Goal: Task Accomplishment & Management: Complete application form

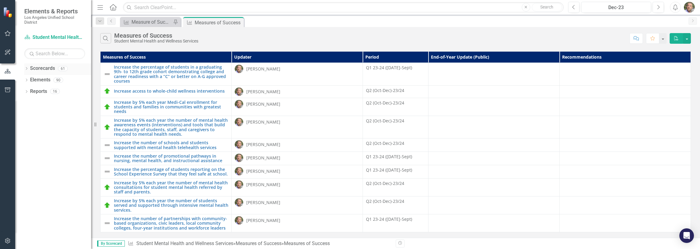
click at [30, 68] on link "Scorecards" at bounding box center [42, 68] width 25 height 7
click at [27, 69] on icon "Dropdown" at bounding box center [26, 68] width 4 height 3
click at [54, 89] on link "New Products & Initiatives 2025-26" at bounding box center [62, 91] width 58 height 7
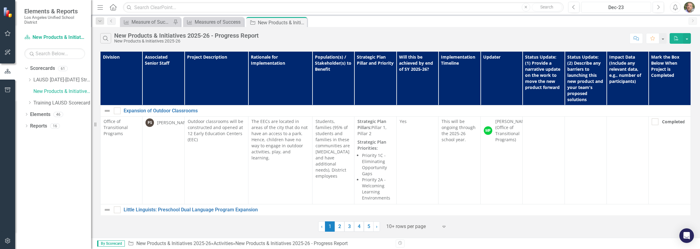
click at [629, 8] on div "Dec-23" at bounding box center [617, 7] width 66 height 7
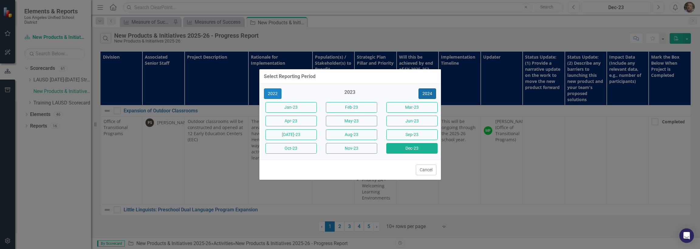
click at [425, 92] on button "2024" at bounding box center [428, 93] width 18 height 11
click at [428, 94] on button "2025" at bounding box center [428, 93] width 18 height 11
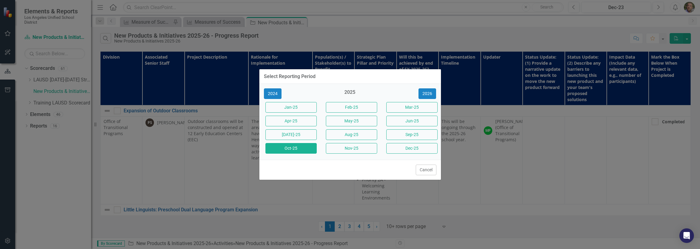
click at [296, 146] on button "Oct-25" at bounding box center [291, 148] width 51 height 11
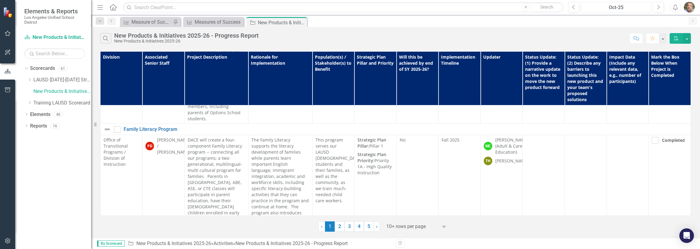
scroll to position [1480, 0]
click at [342, 229] on link "2" at bounding box center [340, 226] width 10 height 10
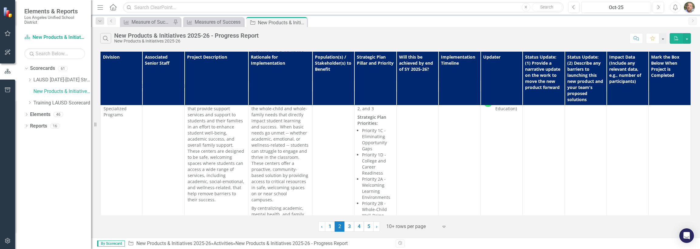
scroll to position [1427, 0]
click at [350, 229] on link "3" at bounding box center [350, 226] width 10 height 10
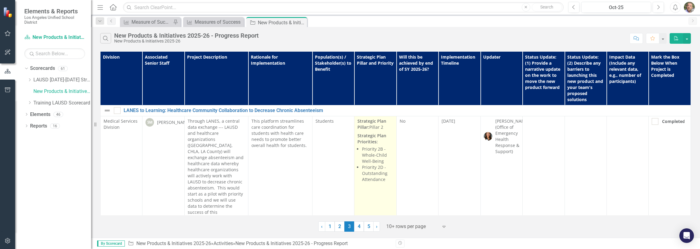
scroll to position [0, 0]
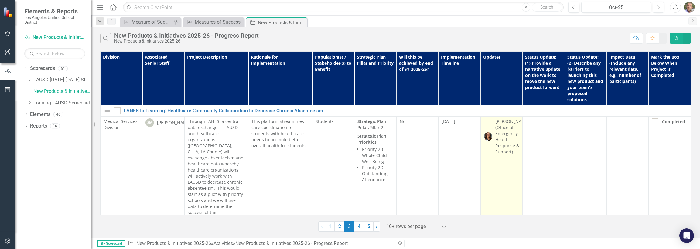
click at [502, 126] on div "[PERSON_NAME] (Office of Emergency Health Response & Support)" at bounding box center [513, 136] width 34 height 36
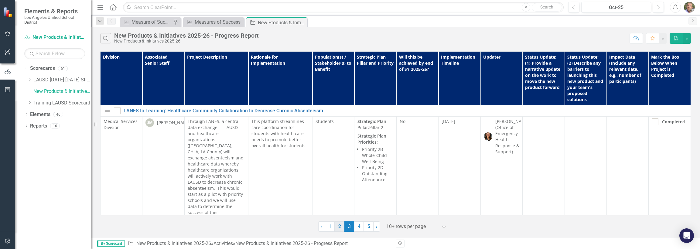
click at [336, 225] on link "2" at bounding box center [340, 226] width 10 height 10
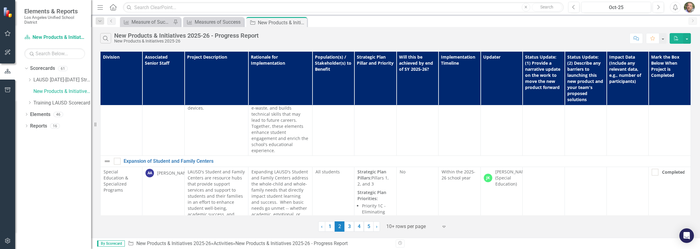
scroll to position [1335, 0]
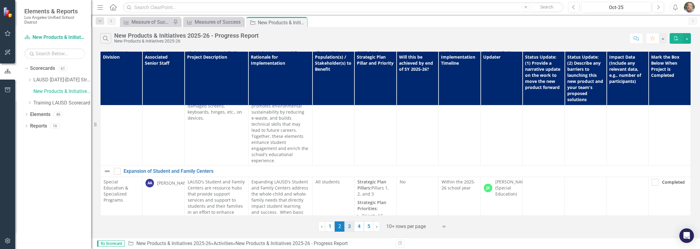
click at [349, 227] on link "3" at bounding box center [350, 226] width 10 height 10
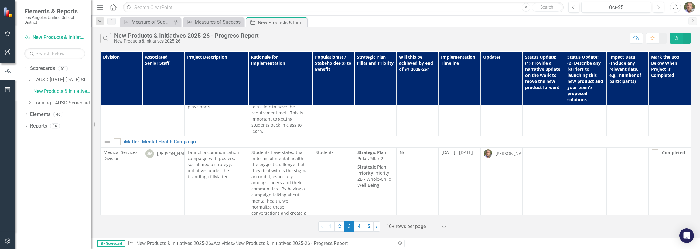
scroll to position [182, 0]
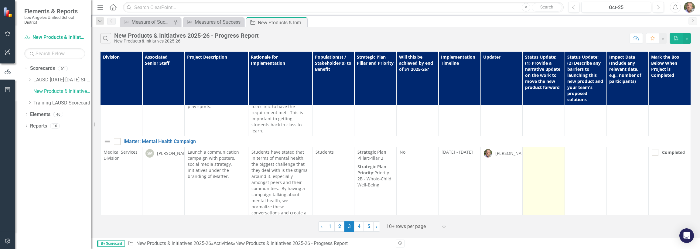
click at [548, 147] on td at bounding box center [544, 188] width 42 height 83
click at [542, 159] on td at bounding box center [544, 188] width 42 height 83
click at [541, 157] on td at bounding box center [544, 188] width 42 height 83
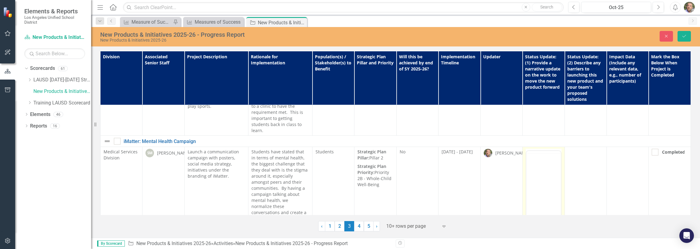
scroll to position [0, 0]
click at [542, 180] on body "Rich Text Area. Press ALT-0 for help." at bounding box center [544, 210] width 34 height 91
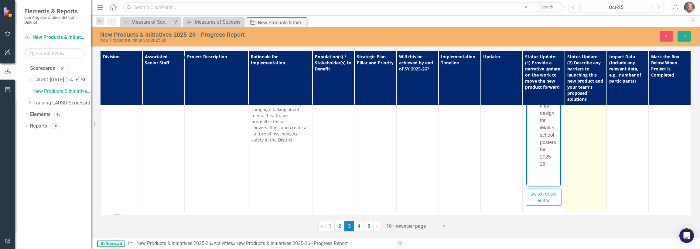
scroll to position [266, 0]
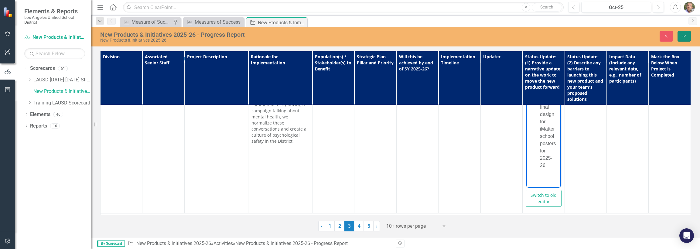
click at [686, 33] on button "Save" at bounding box center [684, 36] width 13 height 11
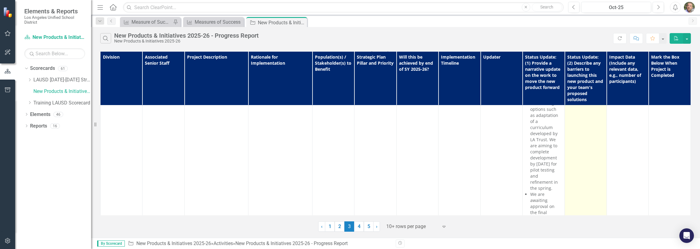
scroll to position [306, 0]
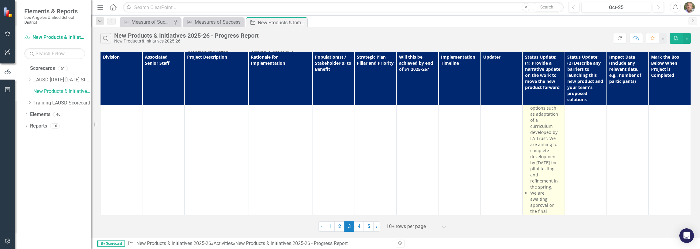
click at [537, 190] on p "We are awaiting approval on the final design for iMatter school posters for 202…" at bounding box center [545, 214] width 31 height 49
click at [530, 190] on p "We are awaiting approval on the final design for iMatter school posters for 202…" at bounding box center [545, 214] width 31 height 49
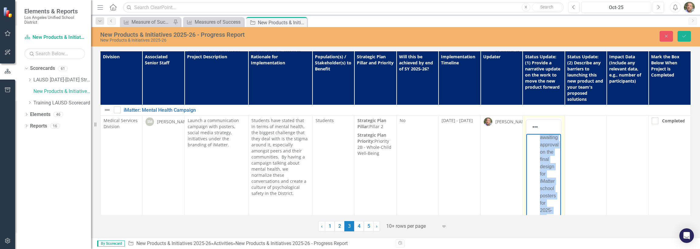
scroll to position [453, 0]
drag, startPoint x: 551, startPoint y: 219, endPoint x: 539, endPoint y: 168, distance: 52.2
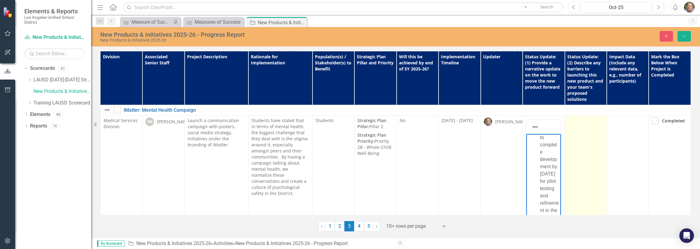
click at [584, 129] on td at bounding box center [586, 191] width 42 height 150
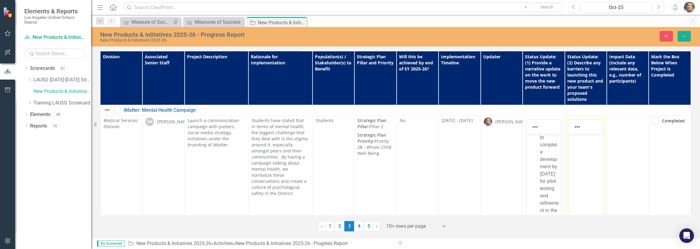
scroll to position [0, 0]
click at [586, 148] on body "Rich Text Area. Press ALT-0 for help." at bounding box center [585, 179] width 34 height 91
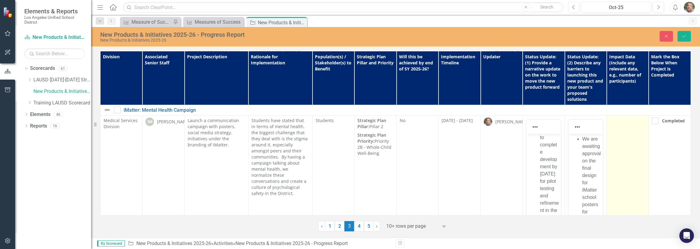
click at [631, 130] on td at bounding box center [628, 191] width 42 height 150
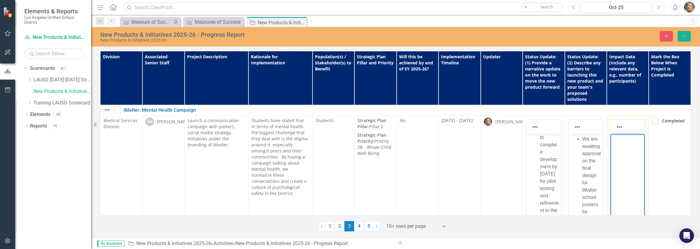
click at [622, 160] on body "Rich Text Area. Press ALT-0 for help." at bounding box center [627, 179] width 34 height 91
click at [685, 37] on icon "Save" at bounding box center [684, 36] width 5 height 4
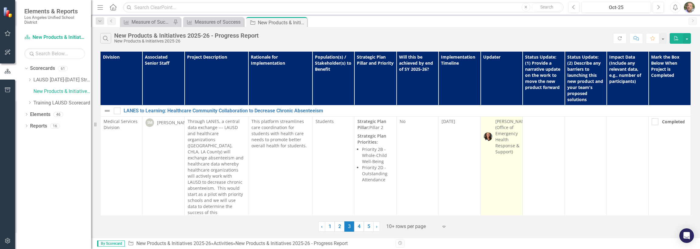
click at [503, 179] on td "[PERSON_NAME] (Office of Emergency Health Response & Support)" at bounding box center [502, 170] width 42 height 107
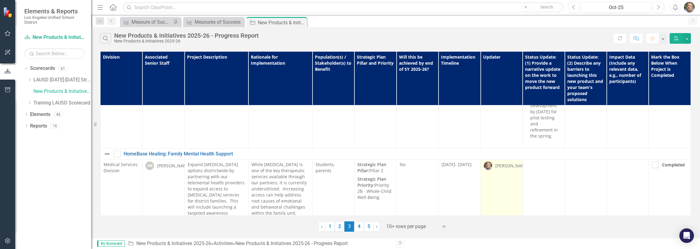
scroll to position [358, 0]
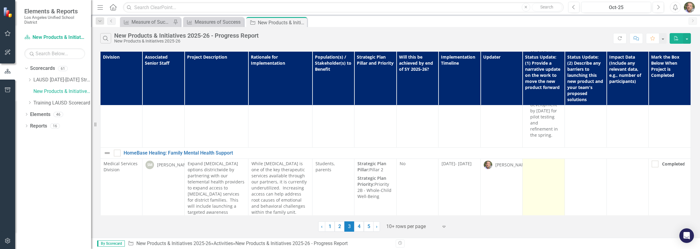
click at [550, 160] on td at bounding box center [544, 197] width 42 height 77
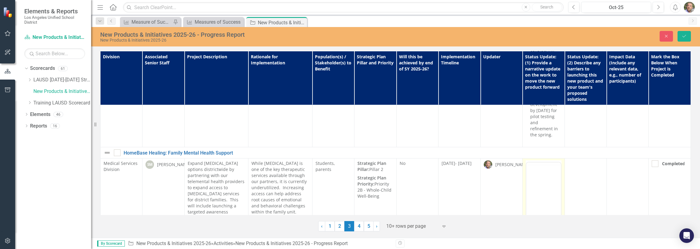
scroll to position [0, 0]
click at [553, 190] on body "Rich Text Area. Press ALT-0 for help." at bounding box center [544, 222] width 34 height 91
click at [537, 187] on body "Rich Text Area. Press ALT-0 for help." at bounding box center [544, 222] width 34 height 91
click at [686, 35] on icon "Save" at bounding box center [684, 36] width 5 height 4
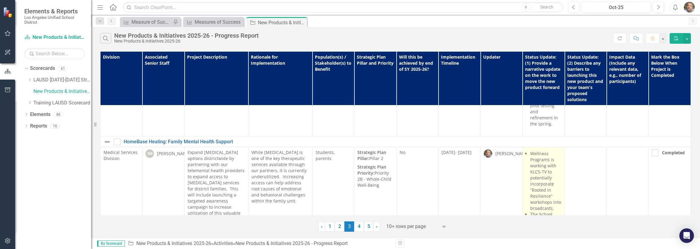
scroll to position [369, 0]
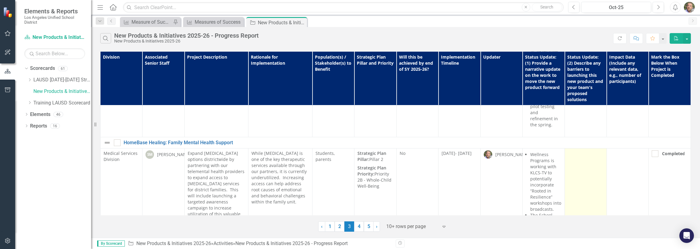
click at [585, 149] on td at bounding box center [586, 228] width 42 height 158
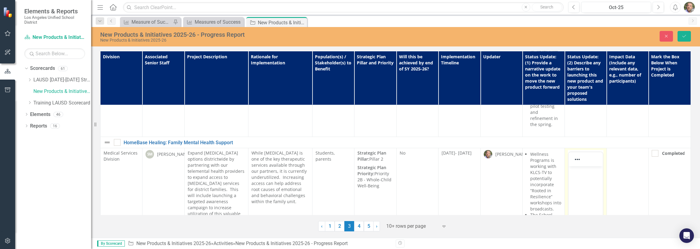
scroll to position [0, 0]
click at [589, 189] on body "Rich Text Area. Press ALT-0 for help." at bounding box center [585, 211] width 34 height 91
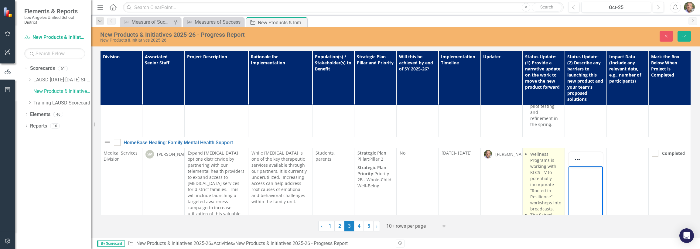
click at [541, 151] on p "Wellness Programs is working with KLCS-TV to potentially incorporate “Rooted in…" at bounding box center [545, 181] width 31 height 61
click at [538, 151] on p "Wellness Programs is working with KLCS-TV to potentially incorporate “Rooted in…" at bounding box center [545, 181] width 31 height 61
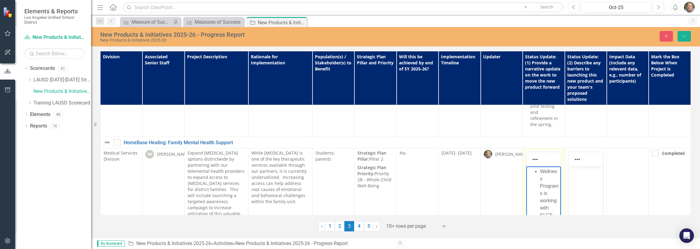
click at [540, 171] on p "Wellness Programs is working with KLCS-TV to potentially incorporate “Rooted in…" at bounding box center [549, 241] width 19 height 146
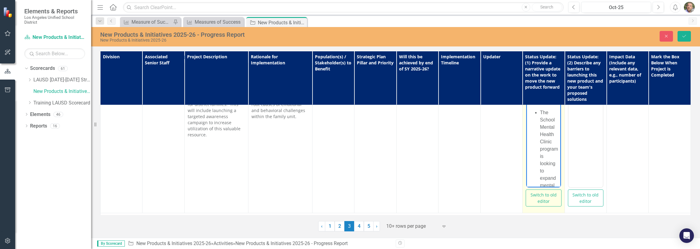
scroll to position [3, 0]
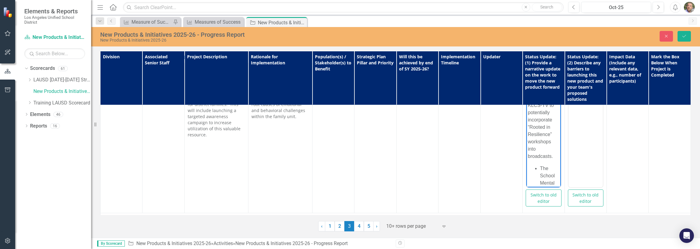
click at [538, 176] on p "Rich Text Area. Press ALT-0 for help." at bounding box center [543, 177] width 31 height 7
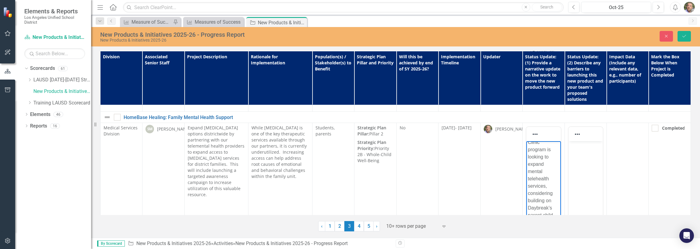
scroll to position [391, 0]
click at [542, 174] on p "The School Mental Health Clinic program is looking to expand mental telehealth …" at bounding box center [543, 185] width 31 height 117
click at [539, 174] on p "The School Mental Health Clinic program is looking to expand mental telehealth …" at bounding box center [543, 185] width 31 height 117
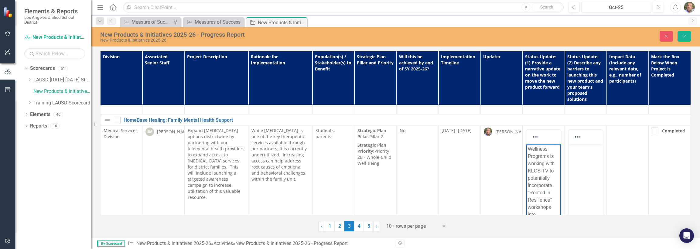
drag, startPoint x: 558, startPoint y: 208, endPoint x: 1084, endPoint y: 254, distance: 527.7
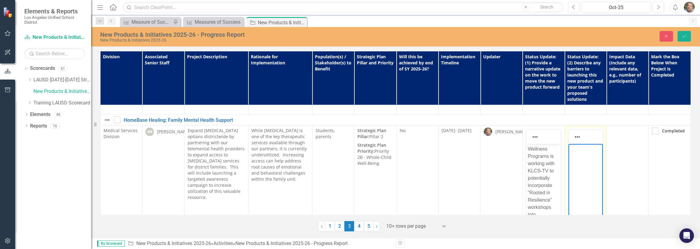
click at [581, 155] on body "Rich Text Area. Press ALT-0 for help." at bounding box center [585, 189] width 34 height 91
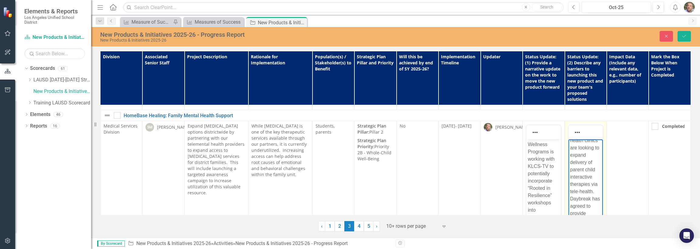
scroll to position [26, 0]
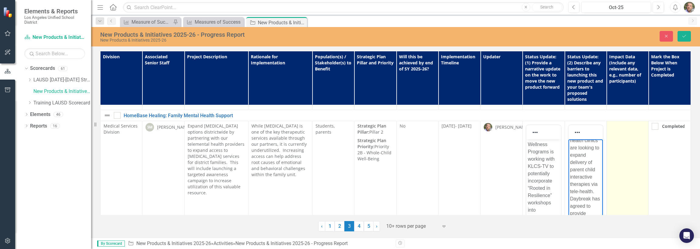
click at [623, 135] on td at bounding box center [628, 196] width 42 height 150
click at [619, 124] on td at bounding box center [628, 196] width 42 height 150
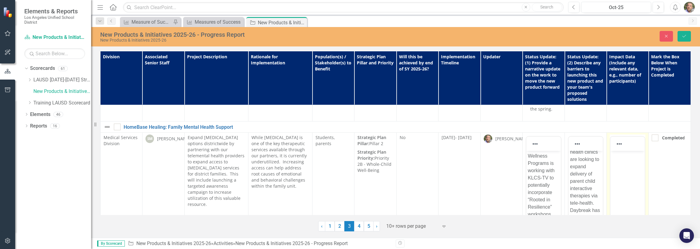
scroll to position [384, 0]
click at [621, 170] on body "Rich Text Area. Press ALT-0 for help." at bounding box center [627, 196] width 34 height 91
drag, startPoint x: 623, startPoint y: 178, endPoint x: 613, endPoint y: 154, distance: 26.0
click at [613, 154] on p "We have processed 29 referrals for tele" at bounding box center [627, 167] width 31 height 29
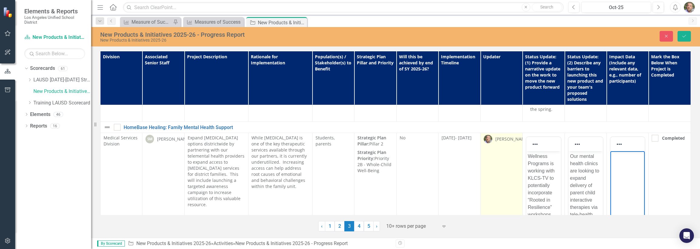
scroll to position [372, 0]
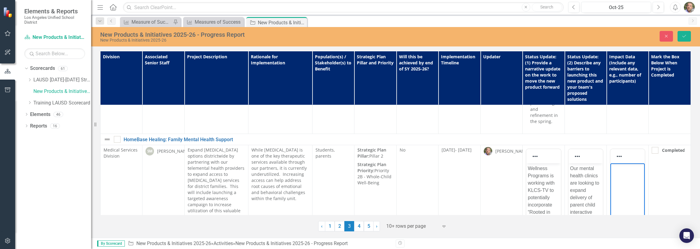
click at [623, 184] on body "Rich Text Area. Press ALT-0 for help." at bounding box center [627, 208] width 34 height 91
click at [540, 198] on p "Wellness Programs is working with KLCS-TV to potentially incorporate “Rooted in…" at bounding box center [543, 205] width 31 height 80
click at [528, 168] on p "Wellness Programs is working with KLCS-TV to potentially incorporate “Rooted in…" at bounding box center [543, 205] width 31 height 80
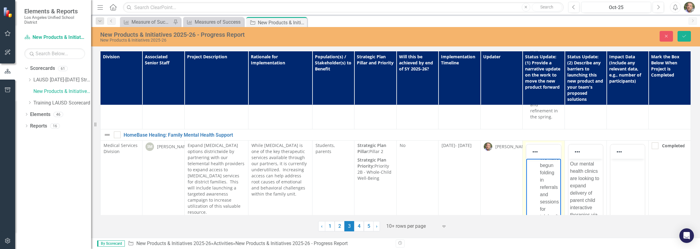
scroll to position [0, 0]
click at [540, 164] on p "We have begun folding in referrals and sessions for telehealth services provide…" at bounding box center [549, 222] width 19 height 124
click at [535, 168] on p "We have begun folding in referrals and sessions for telehealth services provide…" at bounding box center [543, 155] width 31 height 73
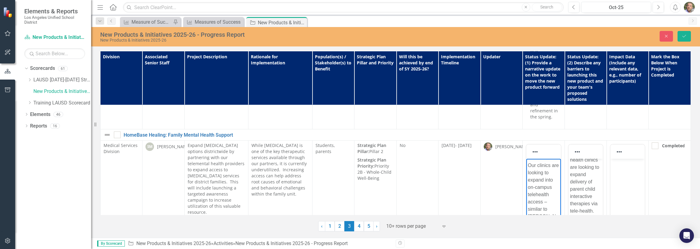
scroll to position [84, 0]
click at [624, 191] on body "Rich Text Area. Press ALT-0 for help." at bounding box center [627, 204] width 34 height 91
click at [635, 188] on body "Rich Text Area. Press ALT-0 for help." at bounding box center [627, 204] width 34 height 91
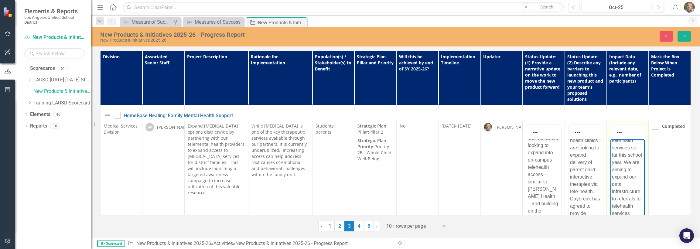
scroll to position [40, 0]
click at [536, 197] on p "Our clinics are looking to expand into on-campus telehealth access – similar to…" at bounding box center [543, 204] width 31 height 139
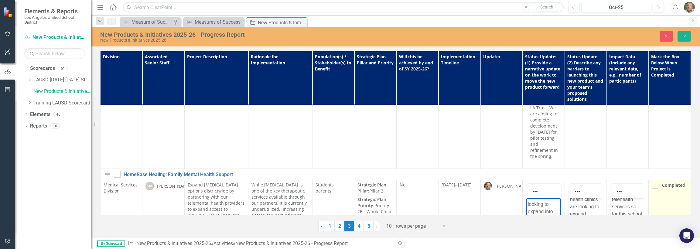
scroll to position [329, 0]
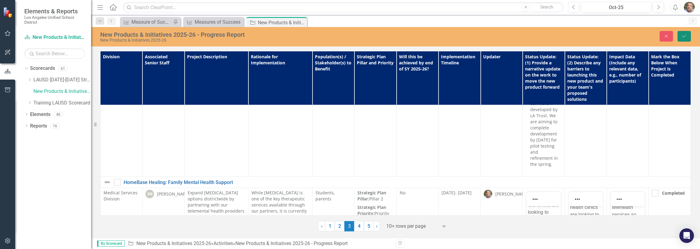
click at [686, 36] on icon "Save" at bounding box center [684, 36] width 5 height 4
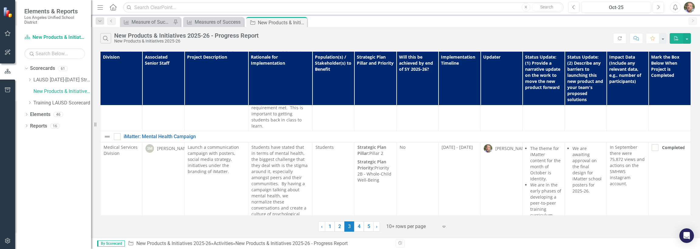
scroll to position [181, 0]
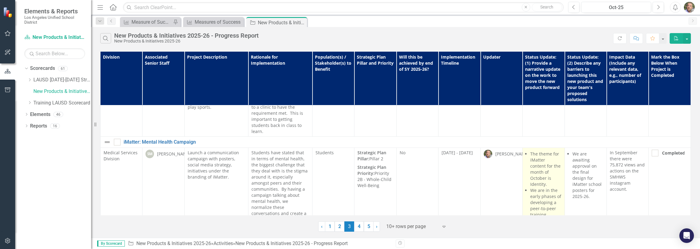
click at [554, 151] on p "The theme for iMatter content for the month of October is Identity." at bounding box center [545, 169] width 31 height 36
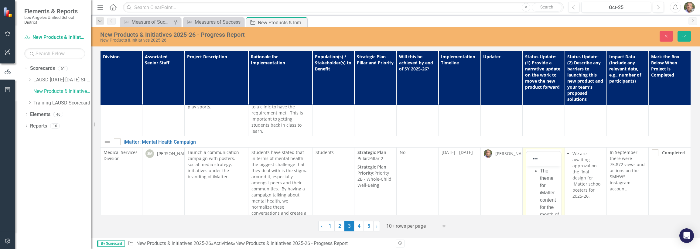
scroll to position [0, 0]
click at [540, 170] on p "The theme for iMatter content for the month of October is Identity." at bounding box center [549, 203] width 19 height 73
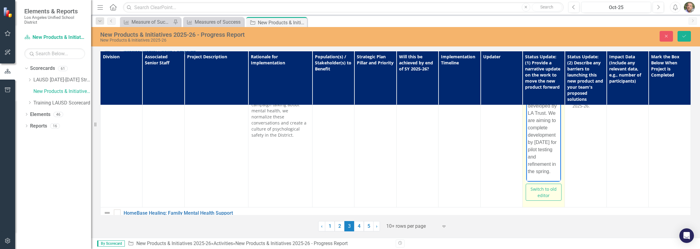
scroll to position [155, 0]
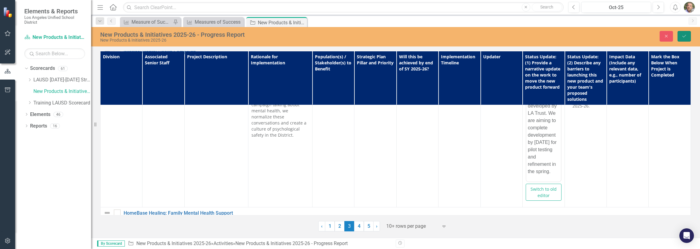
click at [686, 36] on icon "Save" at bounding box center [684, 36] width 5 height 4
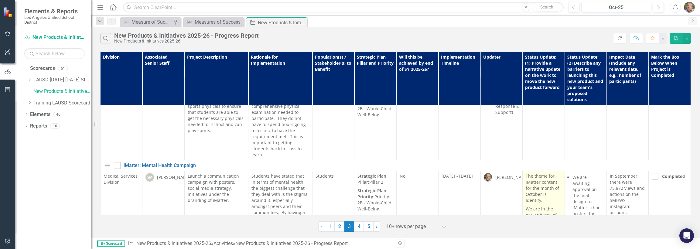
scroll to position [170, 0]
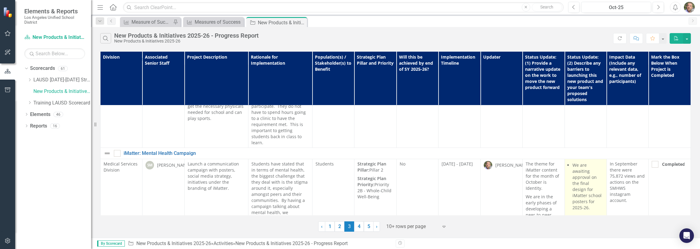
click at [573, 163] on li "We are awaiting approval on the final design for iMatter school posters for 202…" at bounding box center [588, 186] width 31 height 49
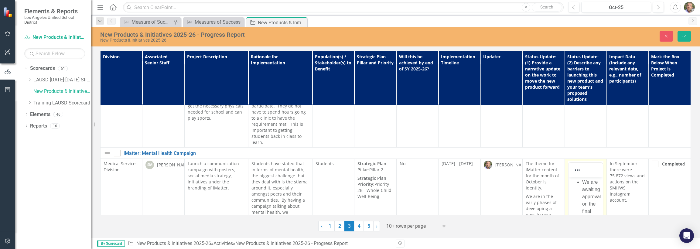
scroll to position [0, 0]
click at [582, 183] on li "We are awaiting approval on the final design for iMatter school posters for 202…" at bounding box center [591, 226] width 19 height 95
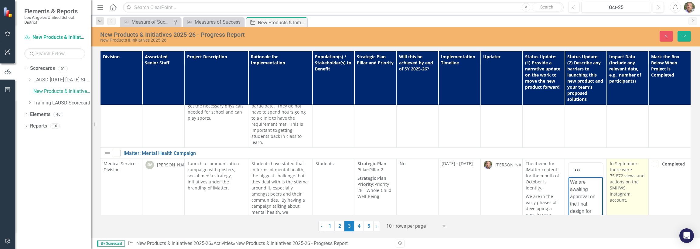
click at [626, 161] on p "In September there were 75,872 views and actions on the SMHWS instagram account." at bounding box center [628, 182] width 36 height 43
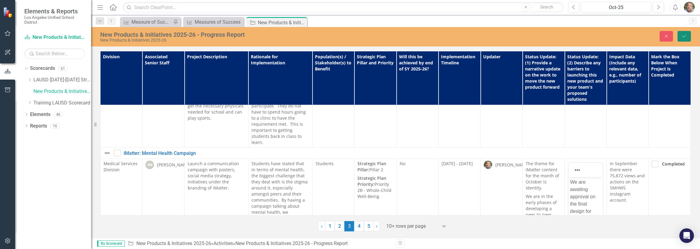
click at [686, 34] on icon "Save" at bounding box center [684, 36] width 5 height 4
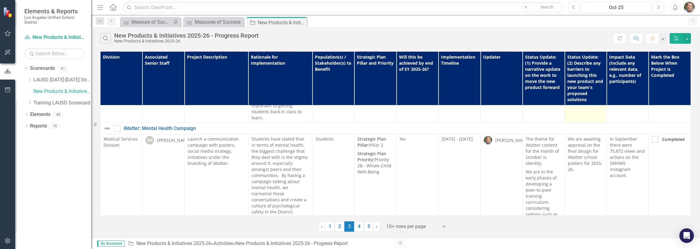
scroll to position [94, 0]
